Goal: Browse casually

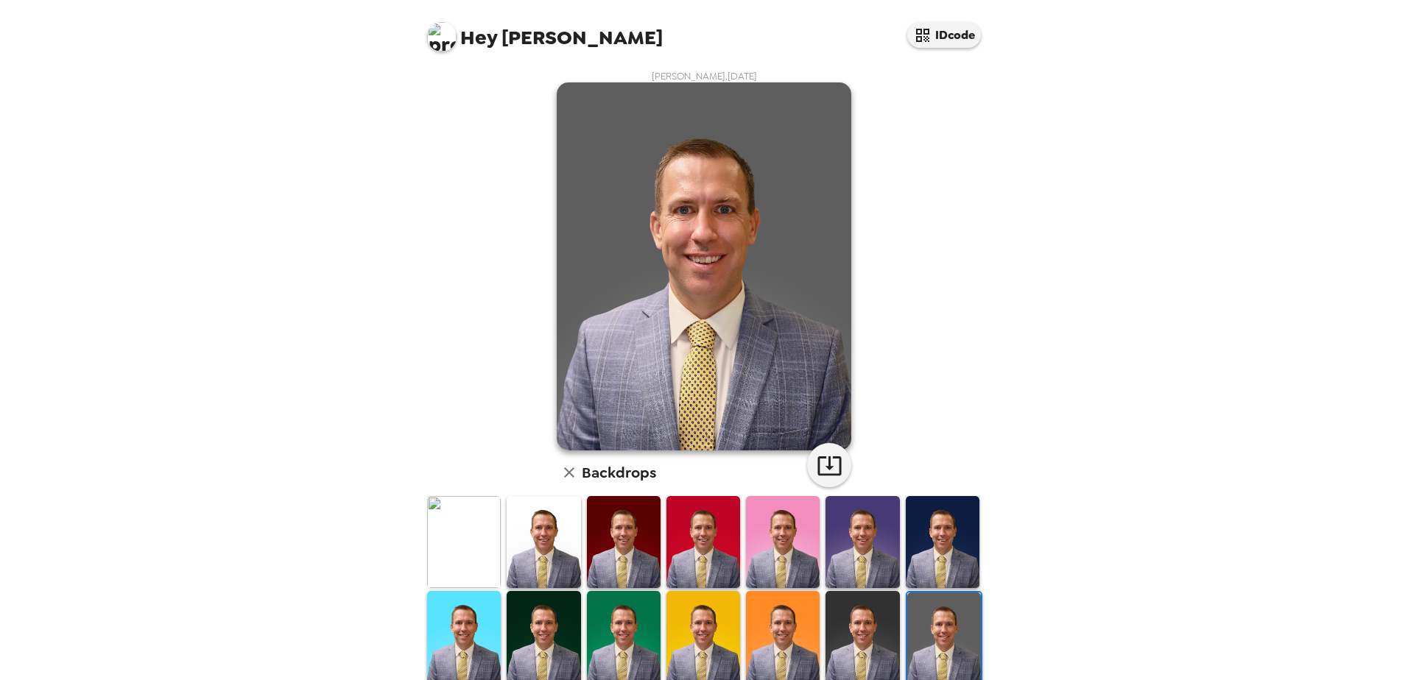
click at [797, 548] on img at bounding box center [783, 542] width 74 height 92
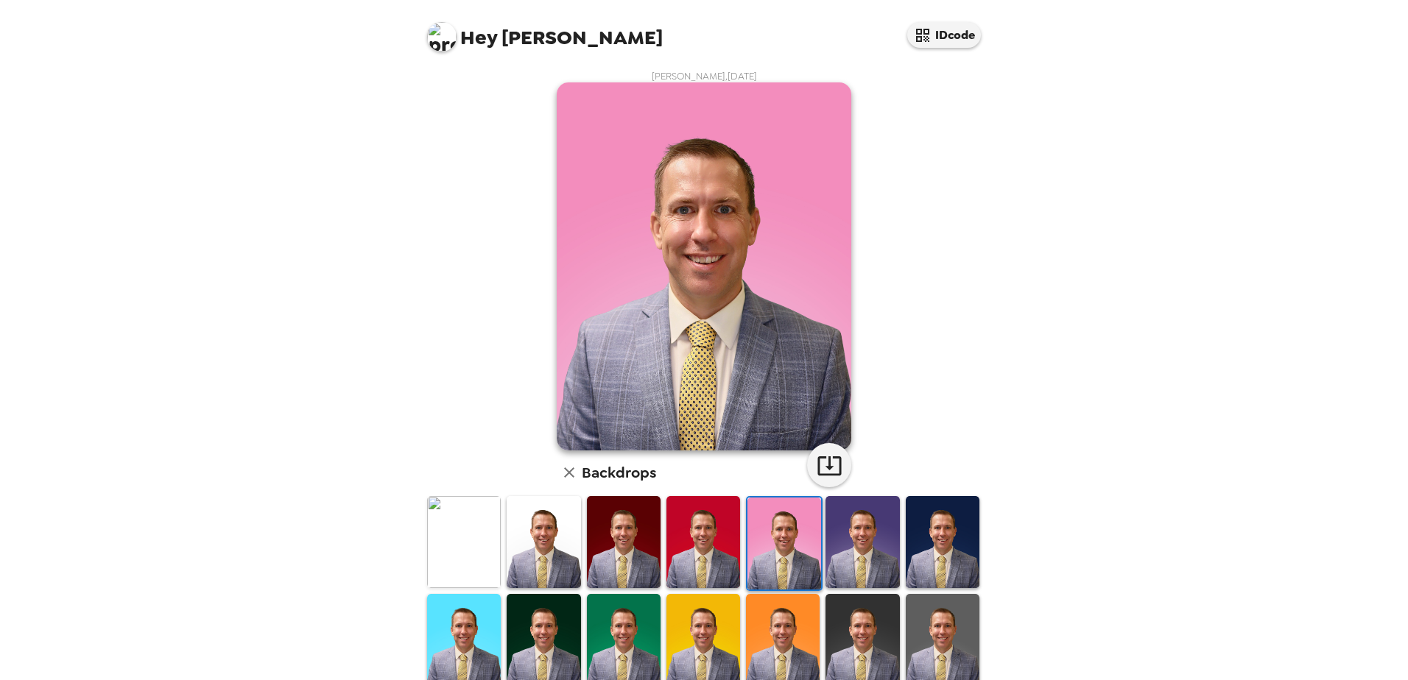
scroll to position [211, 0]
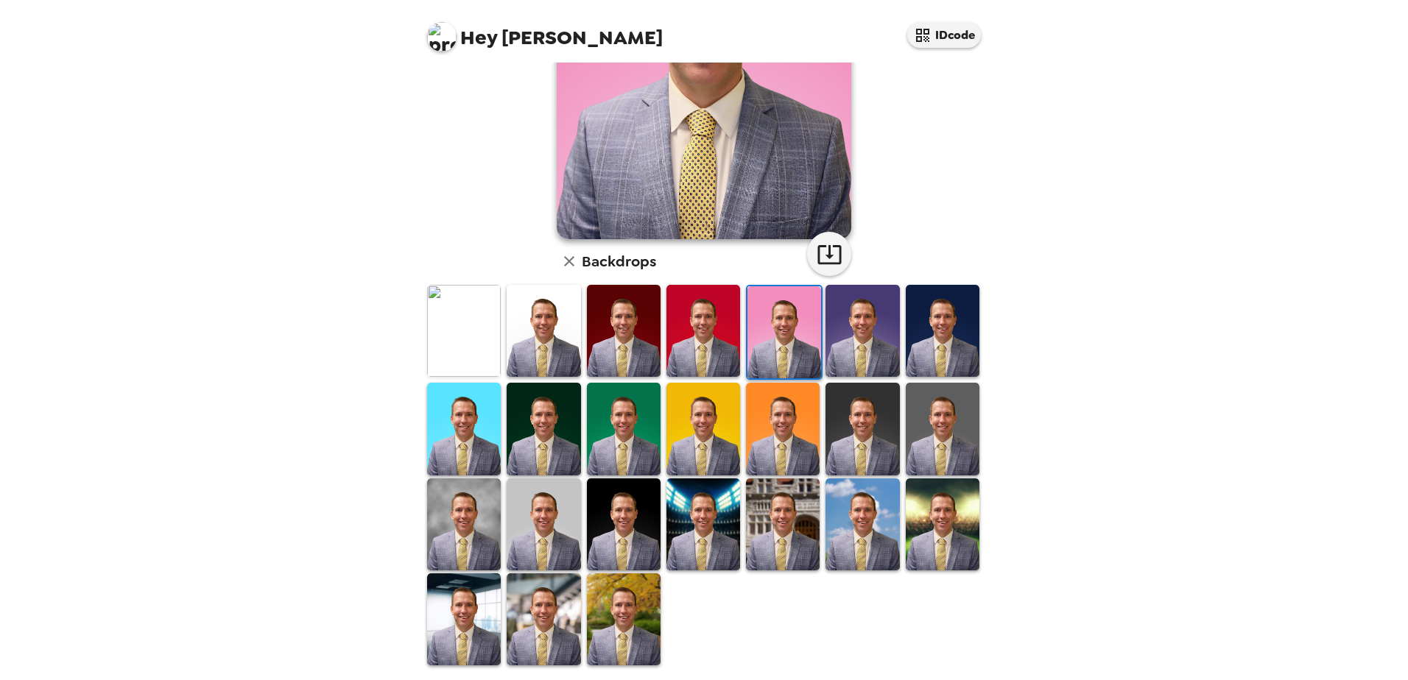
click at [927, 517] on img at bounding box center [943, 525] width 74 height 92
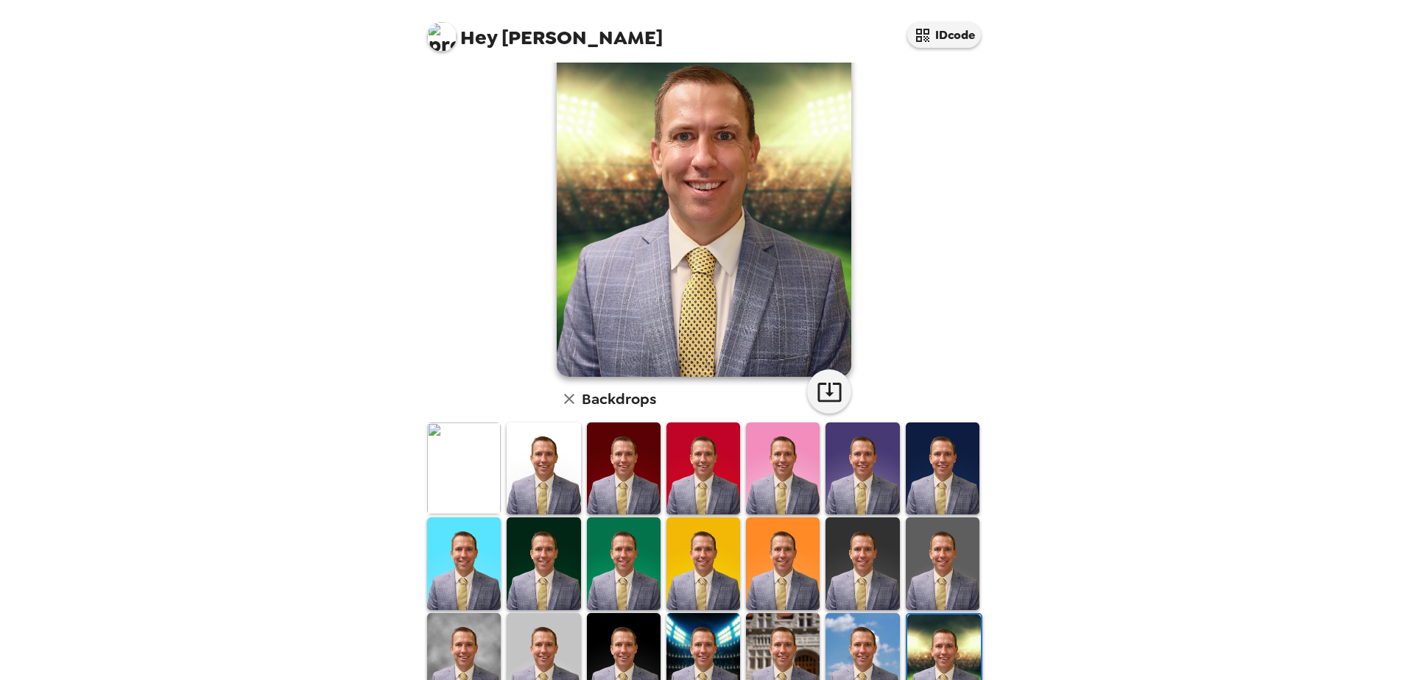
scroll to position [213, 0]
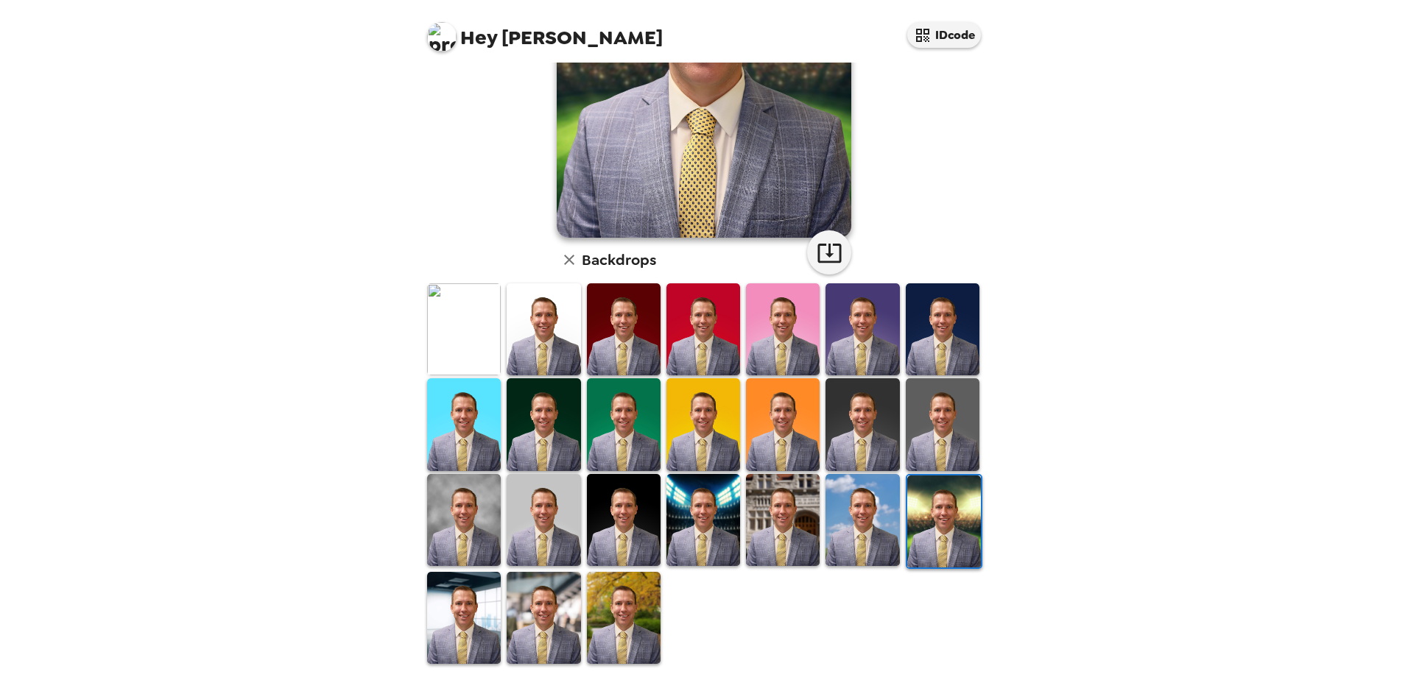
click at [566, 618] on img at bounding box center [543, 618] width 74 height 92
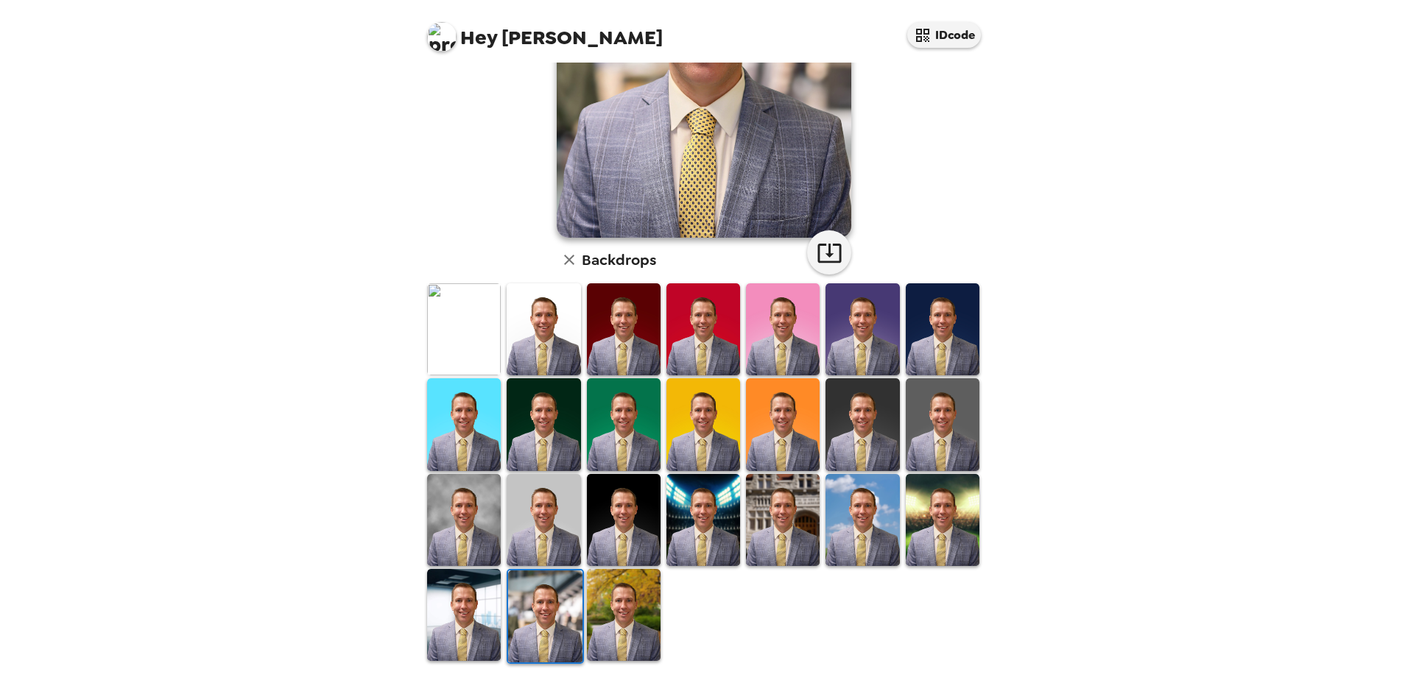
click at [626, 513] on img at bounding box center [624, 520] width 74 height 92
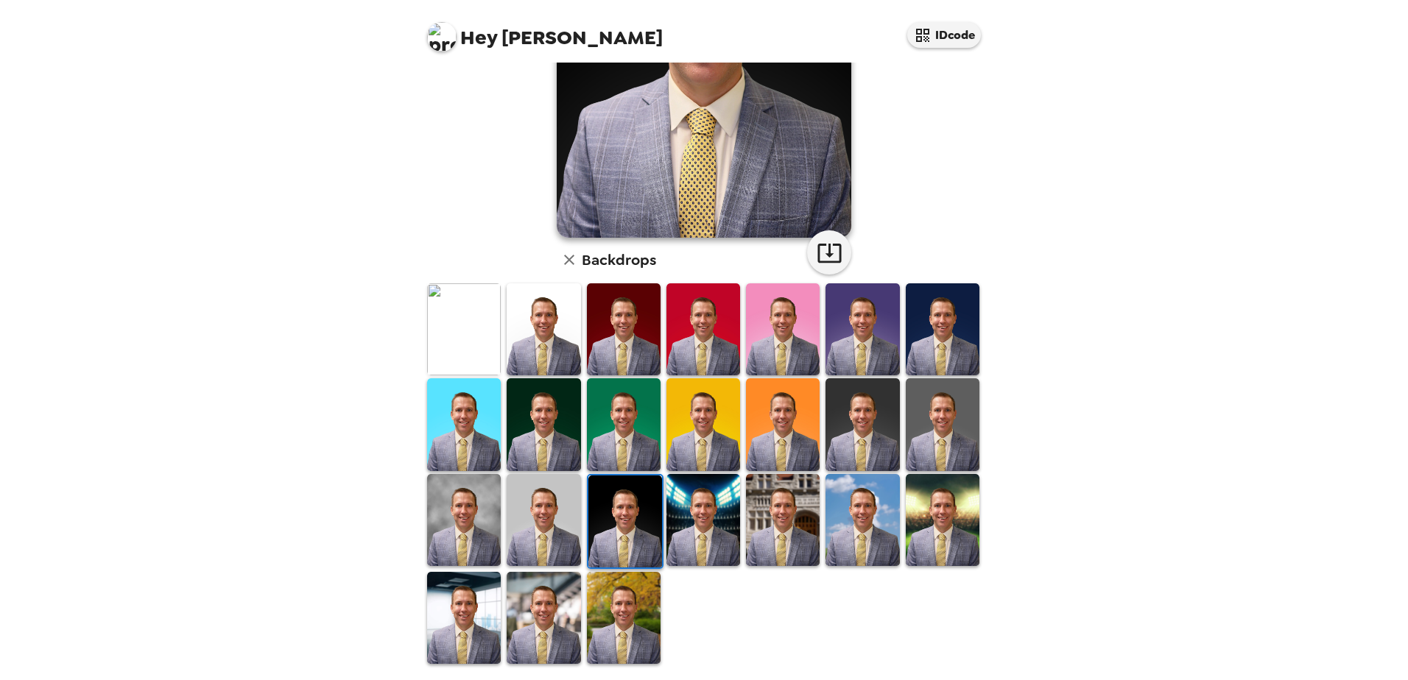
click at [832, 392] on img at bounding box center [862, 424] width 74 height 92
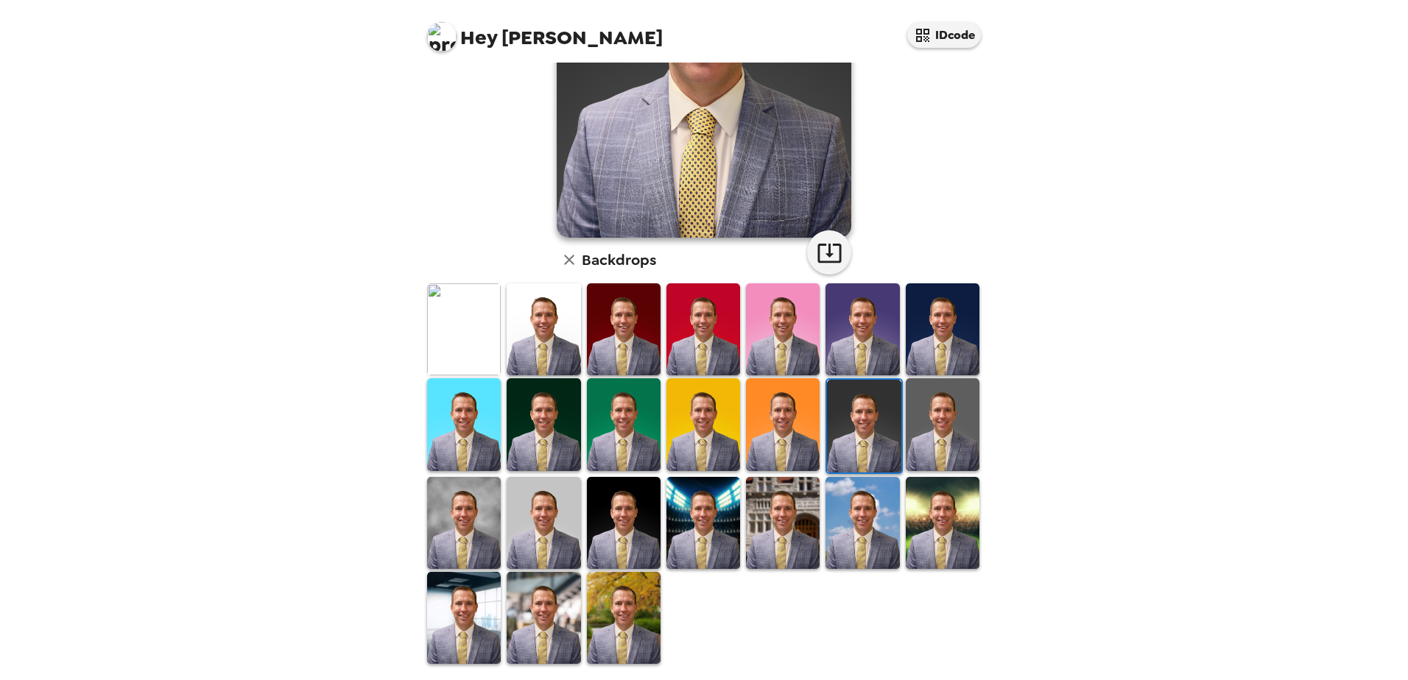
click at [453, 527] on img at bounding box center [464, 523] width 74 height 92
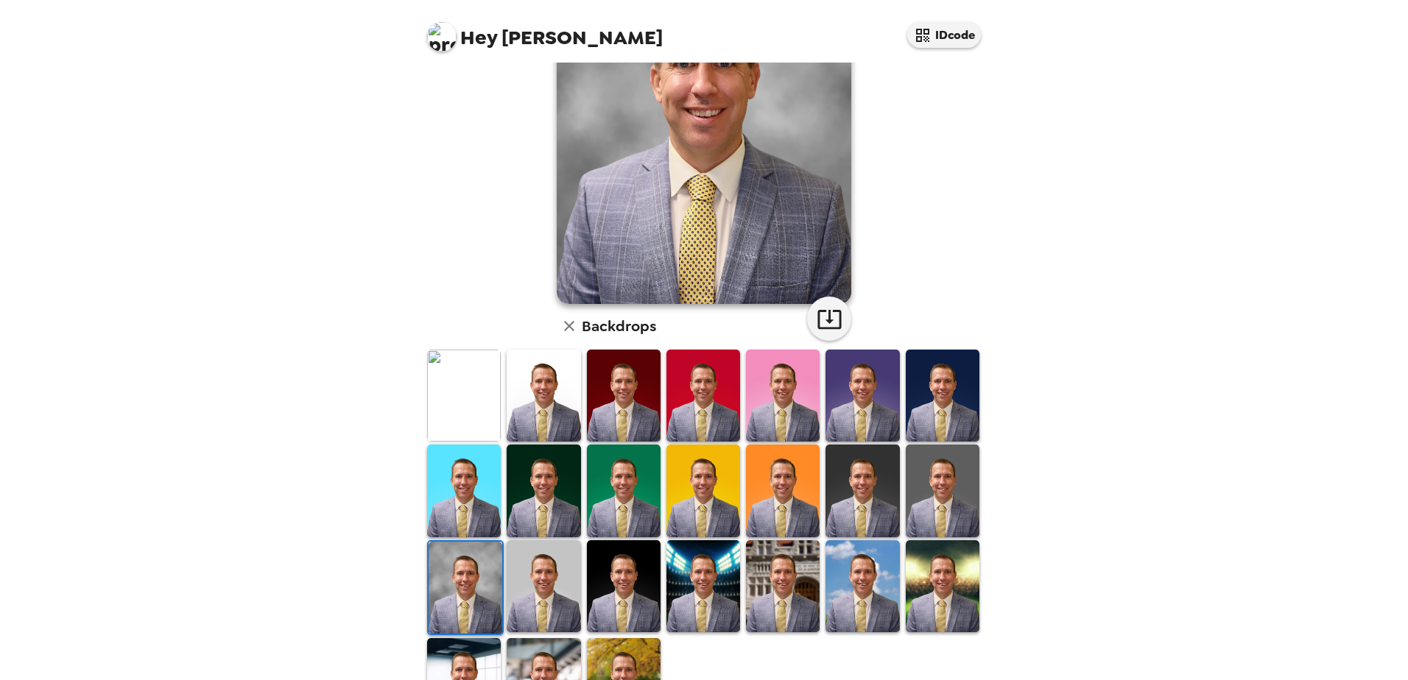
scroll to position [147, 0]
click at [535, 559] on img at bounding box center [543, 586] width 74 height 92
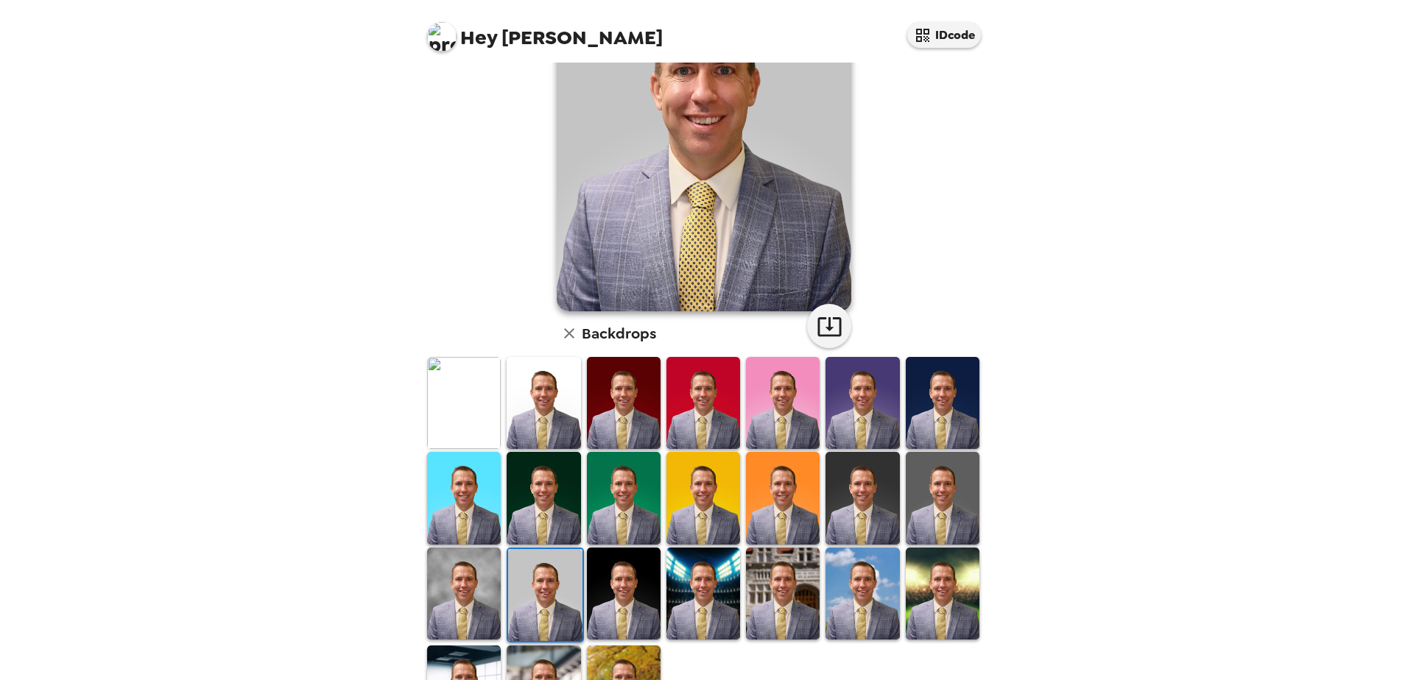
scroll to position [66, 0]
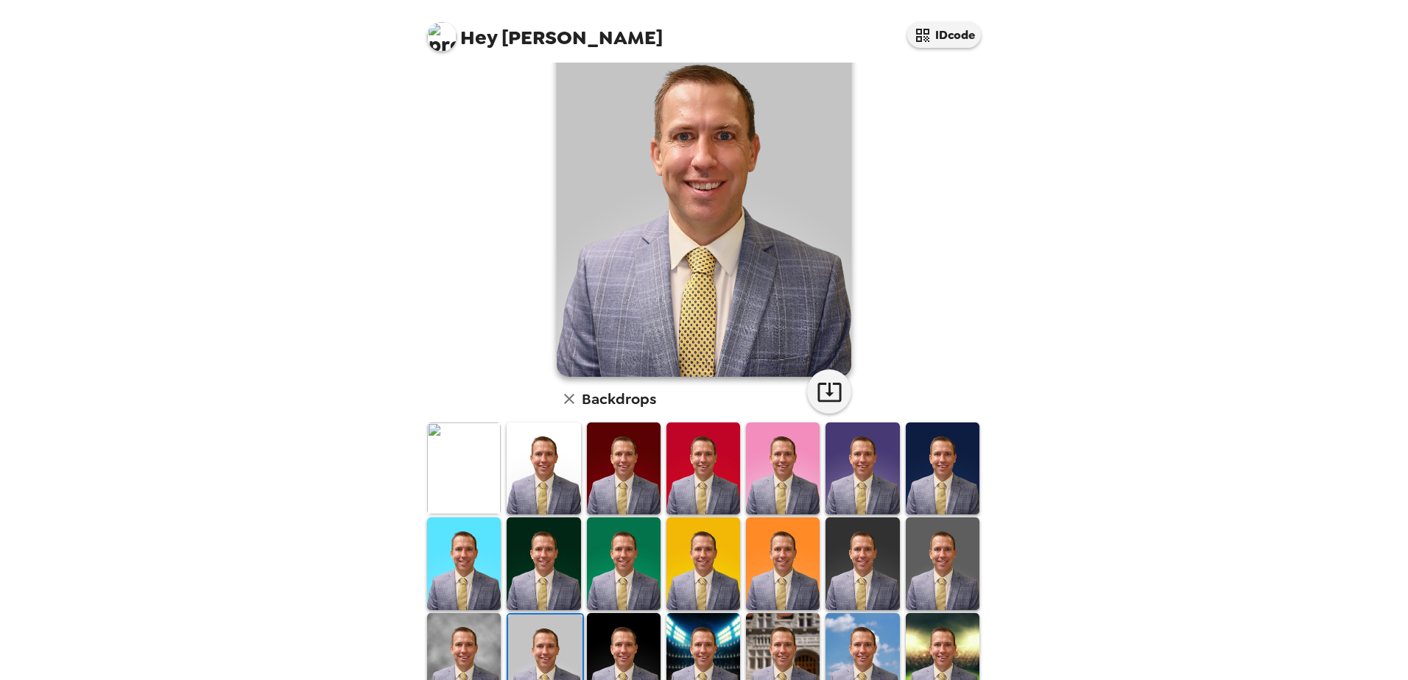
scroll to position [147, 0]
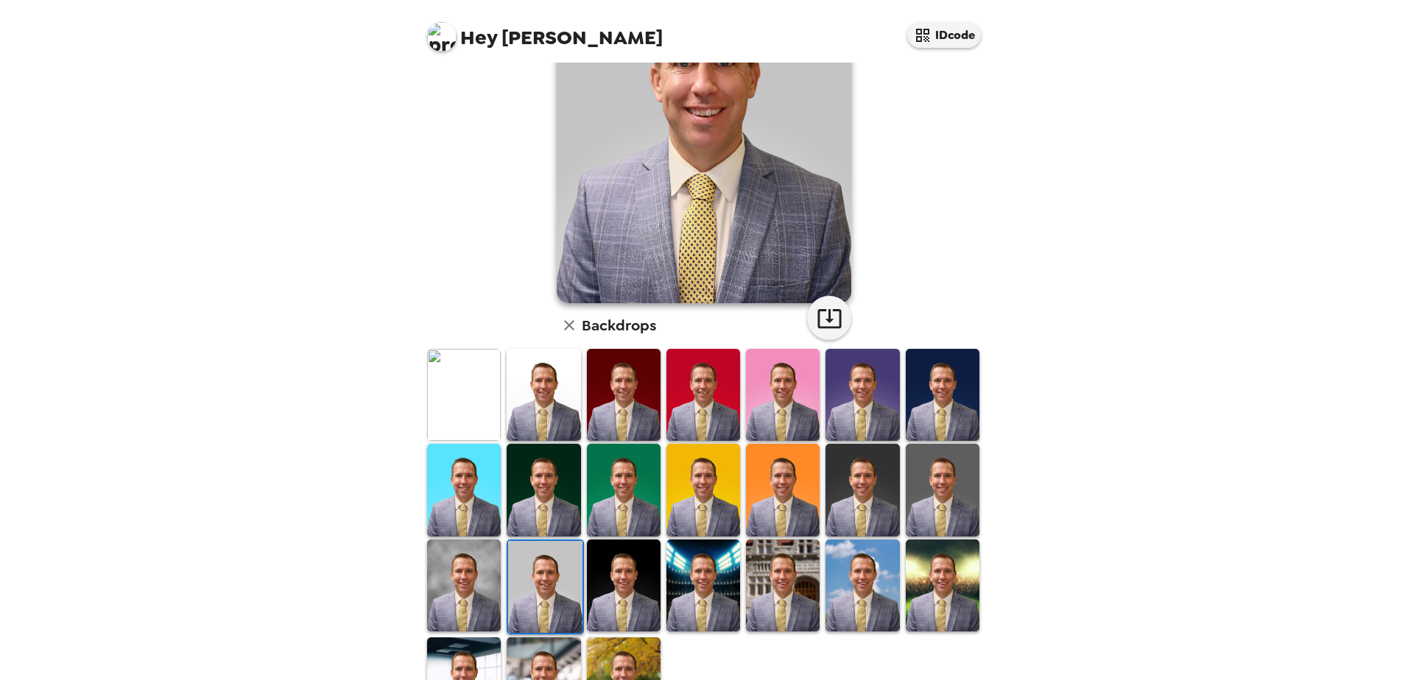
drag, startPoint x: 912, startPoint y: 418, endPoint x: 221, endPoint y: 476, distance: 693.7
click at [219, 476] on div "Hey [PERSON_NAME] IDcode [PERSON_NAME] , [DATE] Backdrops" at bounding box center [704, 340] width 1408 height 680
click at [448, 571] on img at bounding box center [464, 586] width 74 height 92
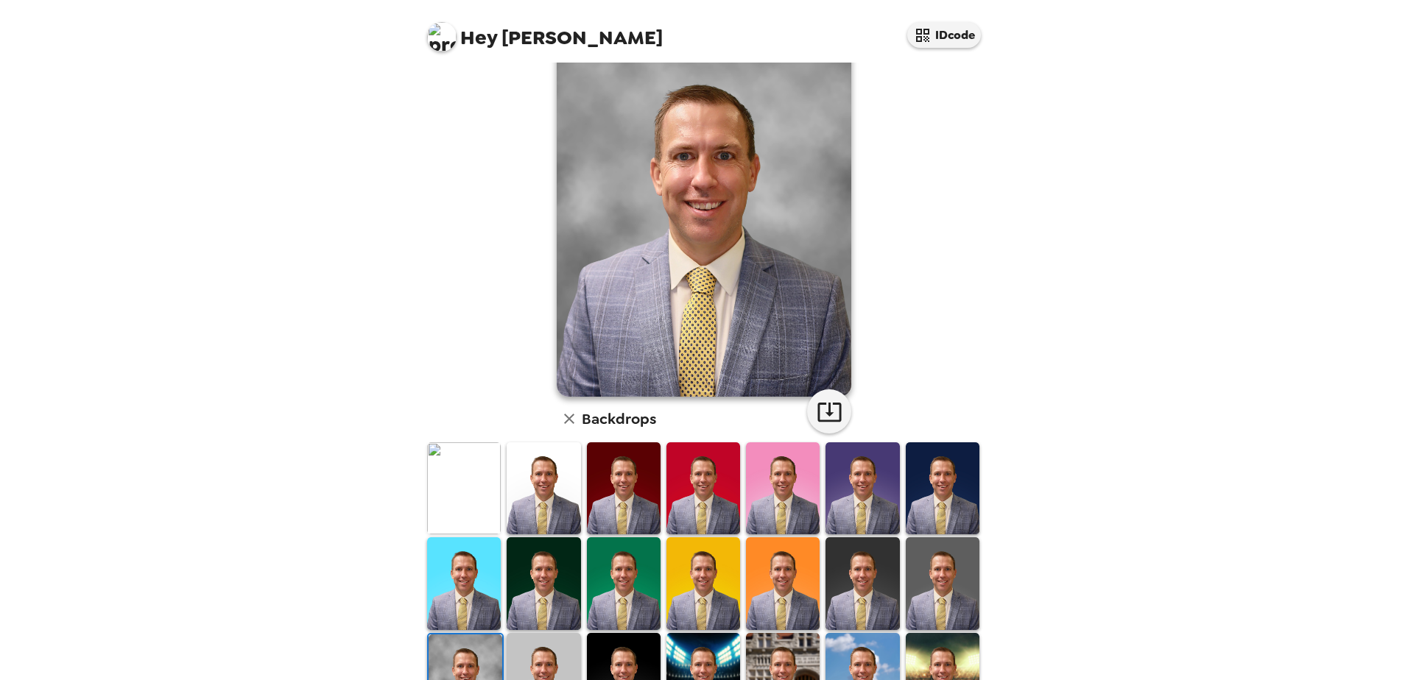
scroll to position [0, 0]
